Goal: Transaction & Acquisition: Obtain resource

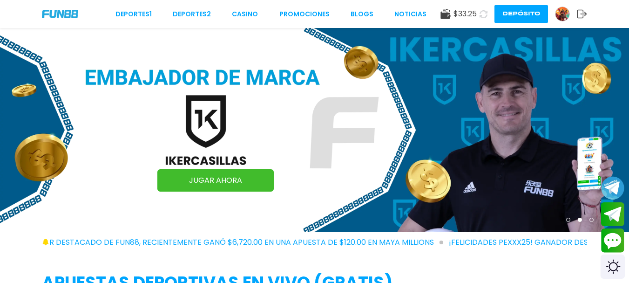
click at [609, 266] on div "Switch theme" at bounding box center [613, 266] width 25 height 25
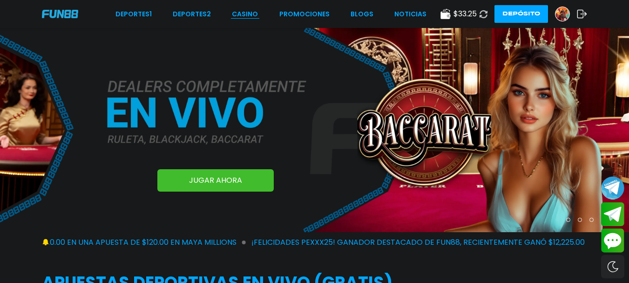
click at [238, 12] on link "CASINO" at bounding box center [245, 14] width 26 height 10
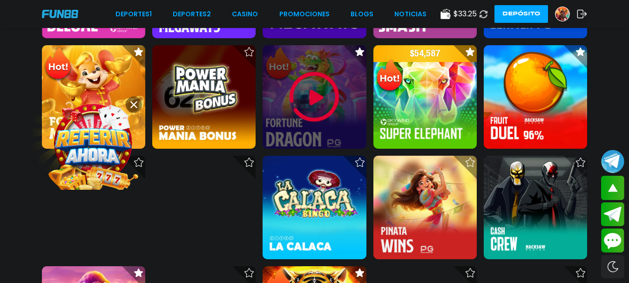
scroll to position [623, 0]
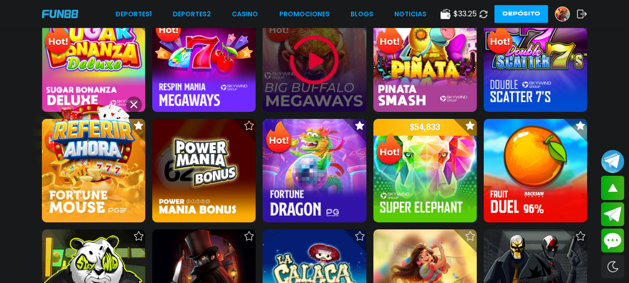
click at [321, 56] on img at bounding box center [315, 60] width 56 height 56
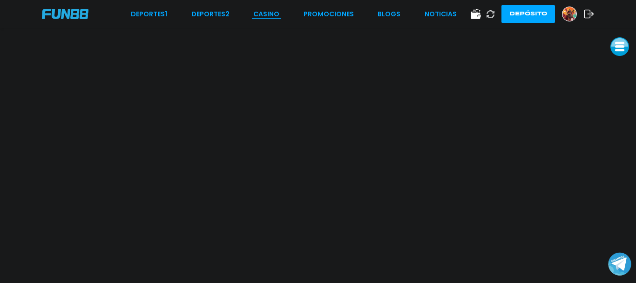
click at [257, 15] on link "CASINO" at bounding box center [266, 14] width 26 height 10
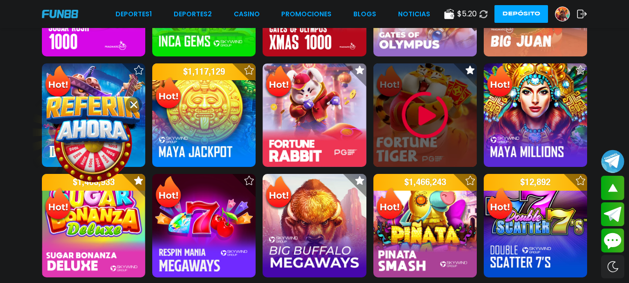
scroll to position [457, 0]
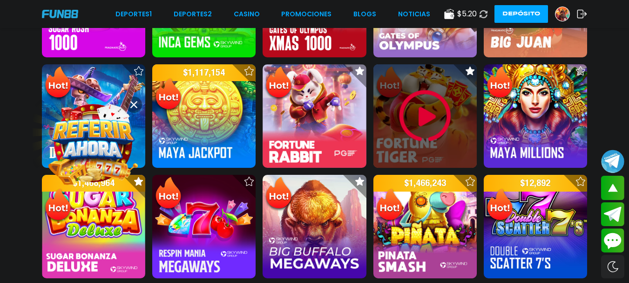
click at [389, 117] on div at bounding box center [425, 115] width 103 height 103
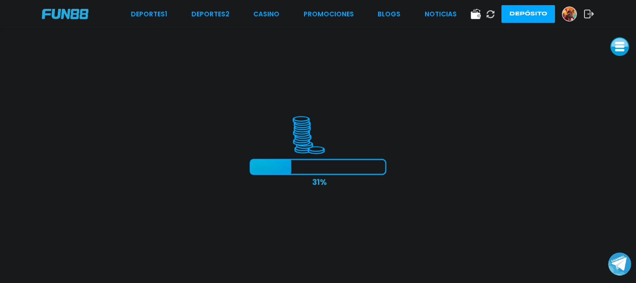
click at [262, 7] on div "Deportes 1 Deportes 2 CASINO Promociones BLOGS NOTICIAS Depósito" at bounding box center [318, 14] width 636 height 28
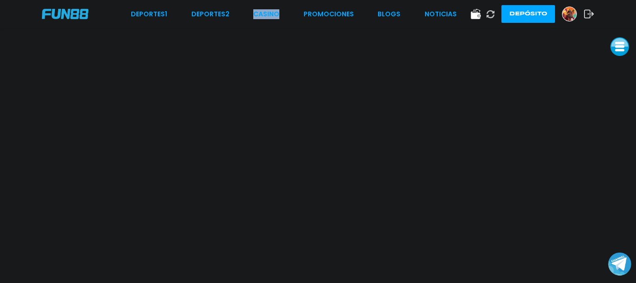
click at [262, 8] on div "Deportes 1 Deportes 2 CASINO Promociones BLOGS NOTICIAS Depósito" at bounding box center [318, 14] width 636 height 28
click at [262, 10] on link "CASINO" at bounding box center [266, 14] width 26 height 10
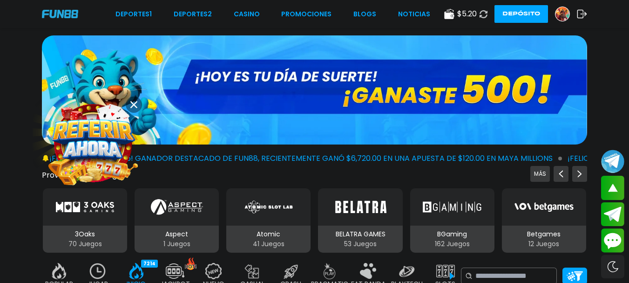
scroll to position [163, 0]
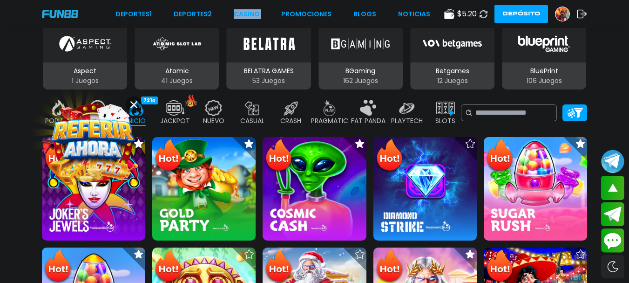
click at [130, 106] on button at bounding box center [134, 104] width 16 height 16
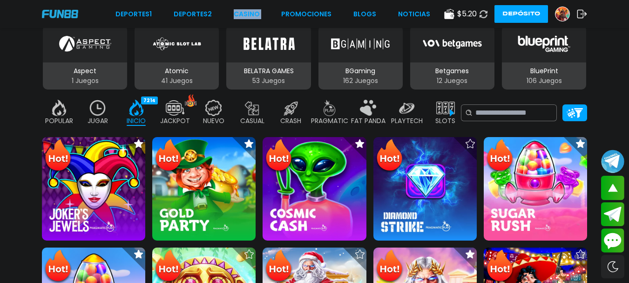
click at [97, 113] on img at bounding box center [98, 108] width 19 height 16
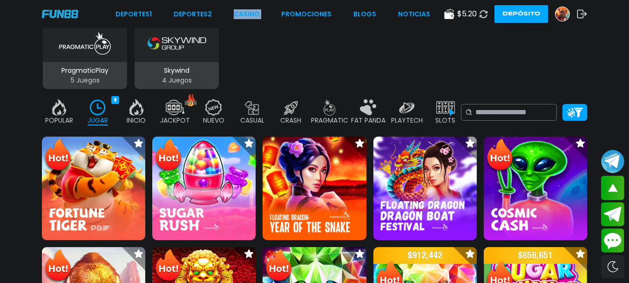
scroll to position [426, 0]
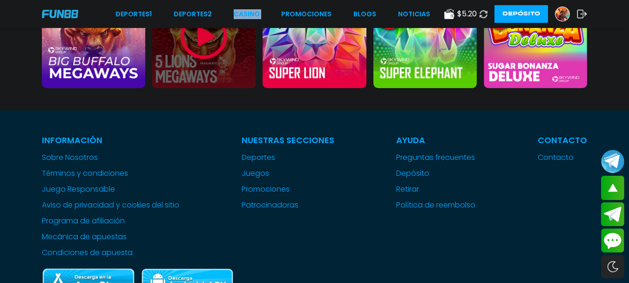
click at [218, 43] on img at bounding box center [204, 36] width 56 height 56
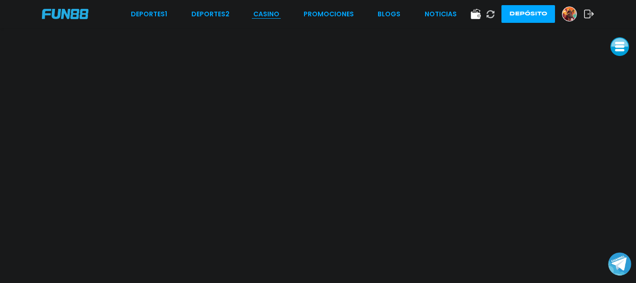
click at [266, 11] on link "CASINO" at bounding box center [266, 14] width 26 height 10
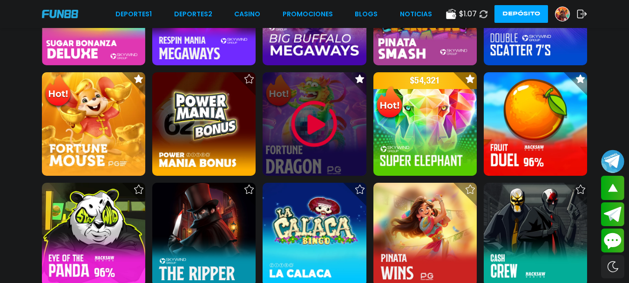
scroll to position [671, 0]
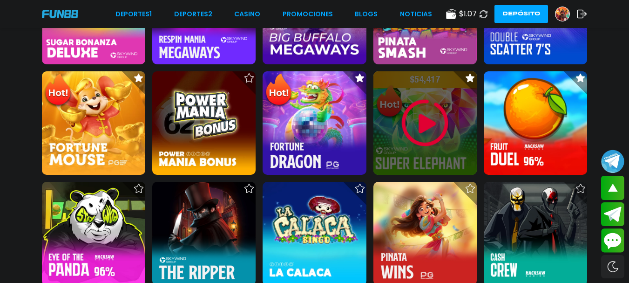
click at [416, 136] on img at bounding box center [425, 123] width 56 height 56
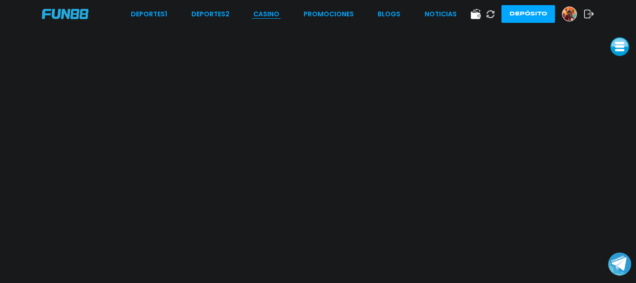
click at [264, 11] on link "CASINO" at bounding box center [266, 14] width 26 height 10
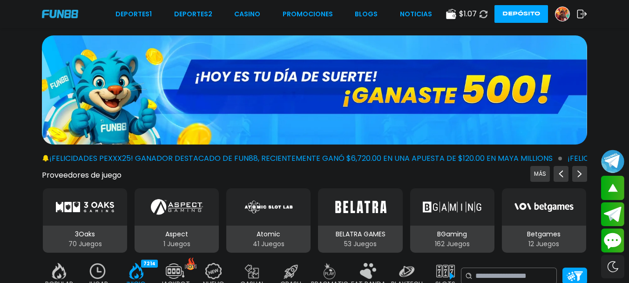
scroll to position [157, 0]
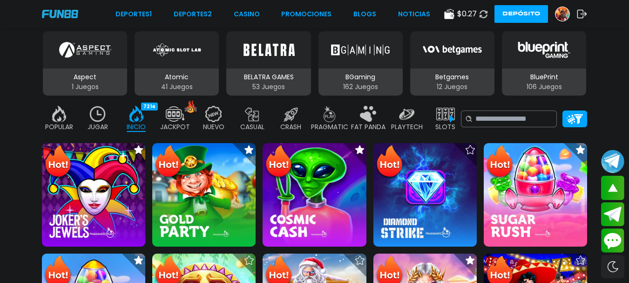
click at [564, 15] on img at bounding box center [563, 14] width 14 height 14
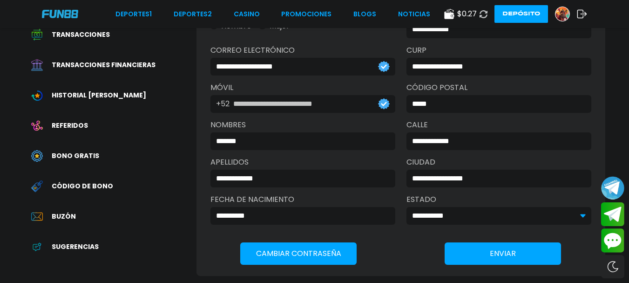
scroll to position [111, 0]
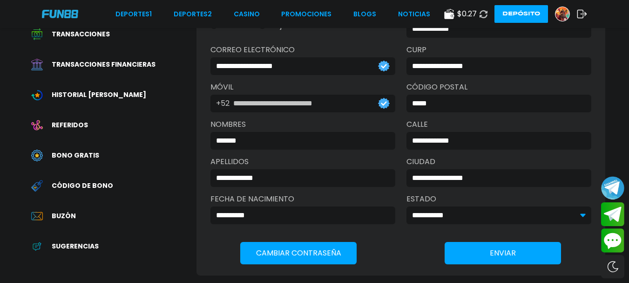
click at [82, 155] on span "Bono Gratis" at bounding box center [76, 155] width 48 height 10
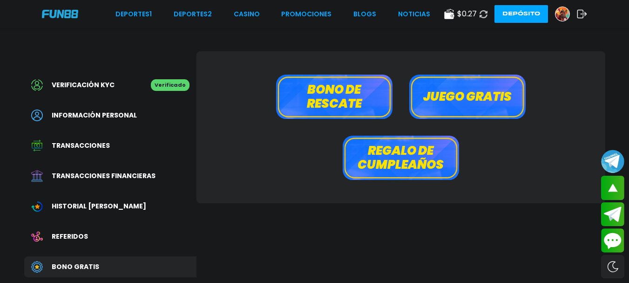
click at [319, 104] on button "Bono de rescate" at bounding box center [334, 97] width 116 height 44
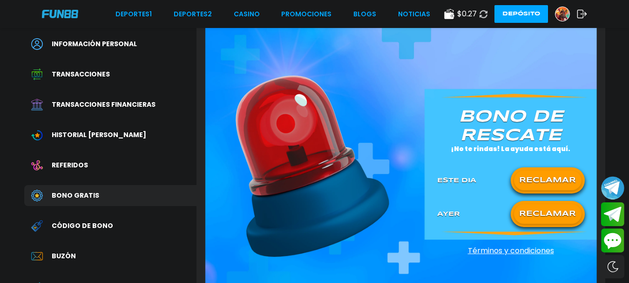
scroll to position [72, 0]
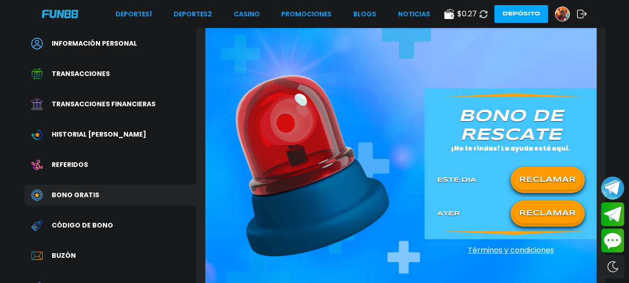
click at [545, 224] on div "RECLAMAR" at bounding box center [548, 213] width 74 height 26
click at [542, 217] on button "RECLAMAR" at bounding box center [548, 214] width 68 height 20
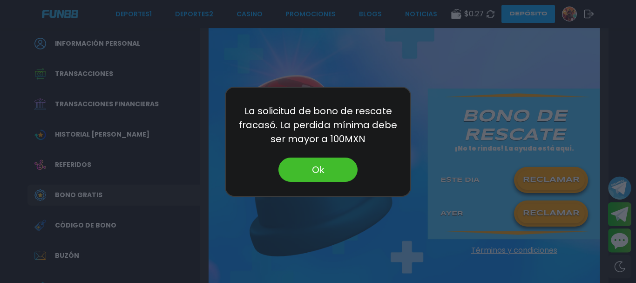
click at [304, 170] on button "Ok" at bounding box center [318, 169] width 79 height 24
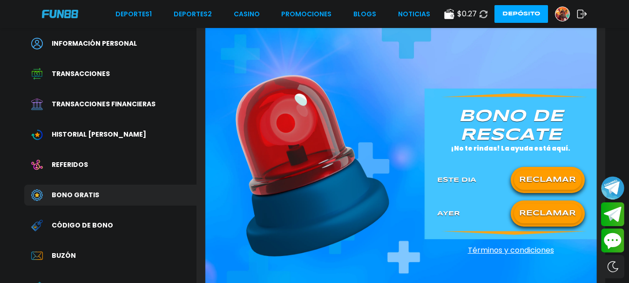
click at [551, 182] on button "RECLAMAR" at bounding box center [548, 180] width 68 height 20
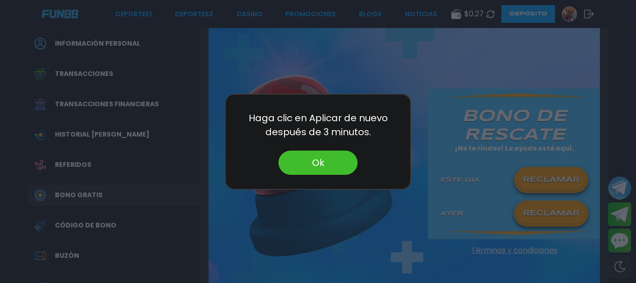
click at [331, 168] on button "Ok" at bounding box center [318, 162] width 79 height 24
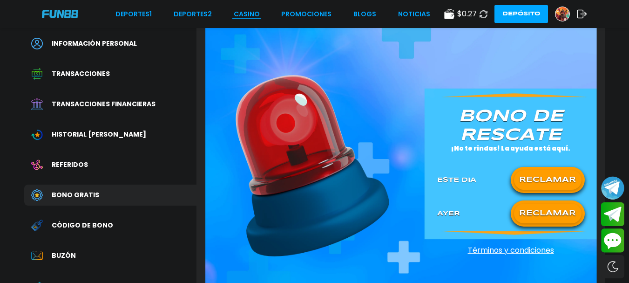
click at [242, 14] on link "CASINO" at bounding box center [247, 14] width 26 height 10
